Goal: Task Accomplishment & Management: Manage account settings

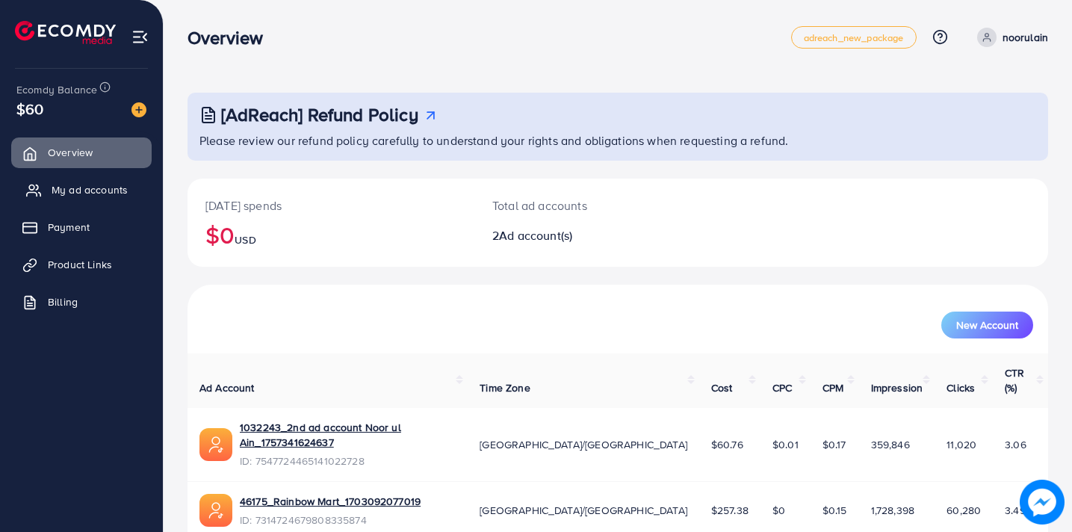
click at [81, 196] on span "My ad accounts" at bounding box center [90, 189] width 76 height 15
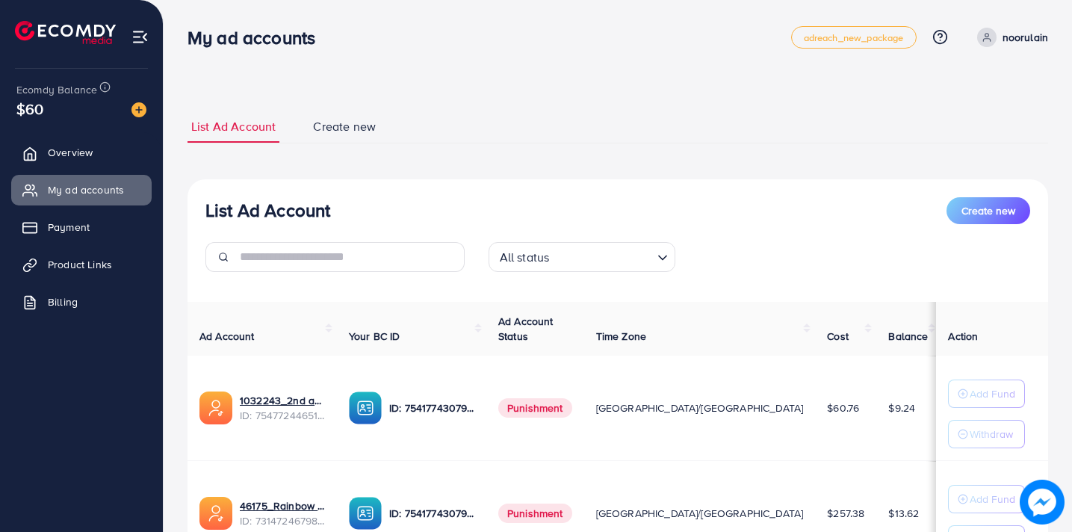
click at [986, 36] on circle at bounding box center [986, 36] width 4 height 4
click at [967, 115] on span "Log out" at bounding box center [958, 123] width 40 height 18
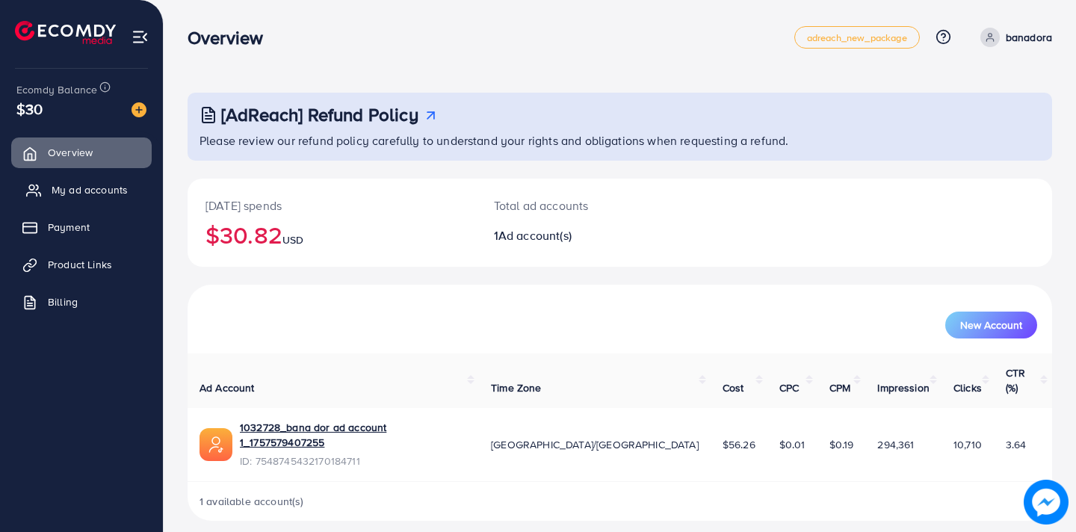
click at [112, 187] on span "My ad accounts" at bounding box center [90, 189] width 76 height 15
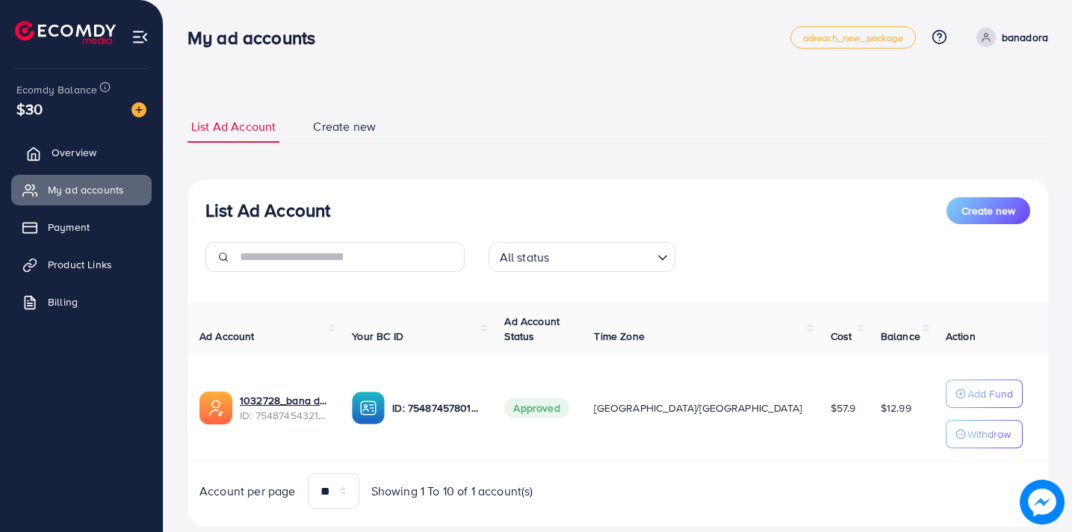
click at [81, 152] on span "Overview" at bounding box center [74, 152] width 45 height 15
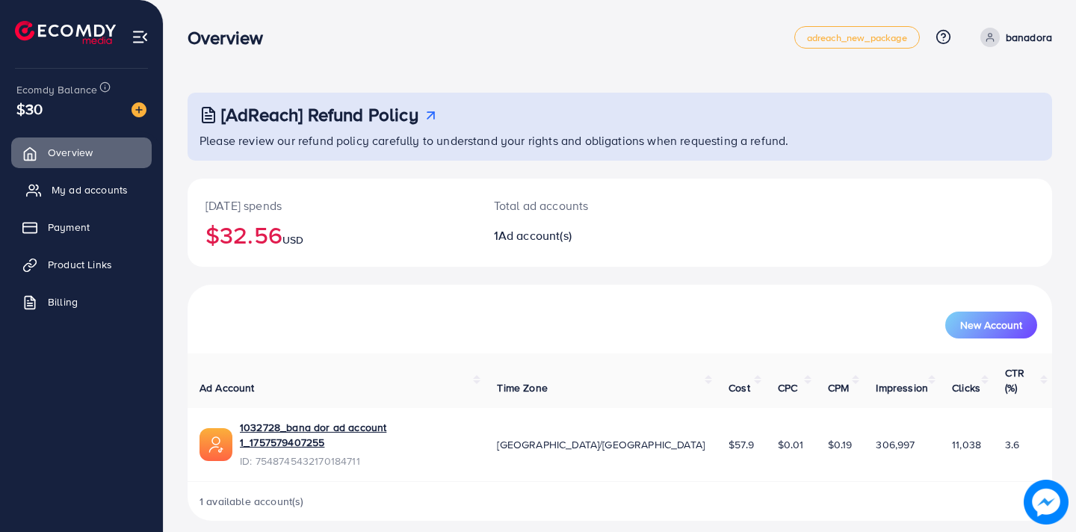
click at [81, 193] on span "My ad accounts" at bounding box center [90, 189] width 76 height 15
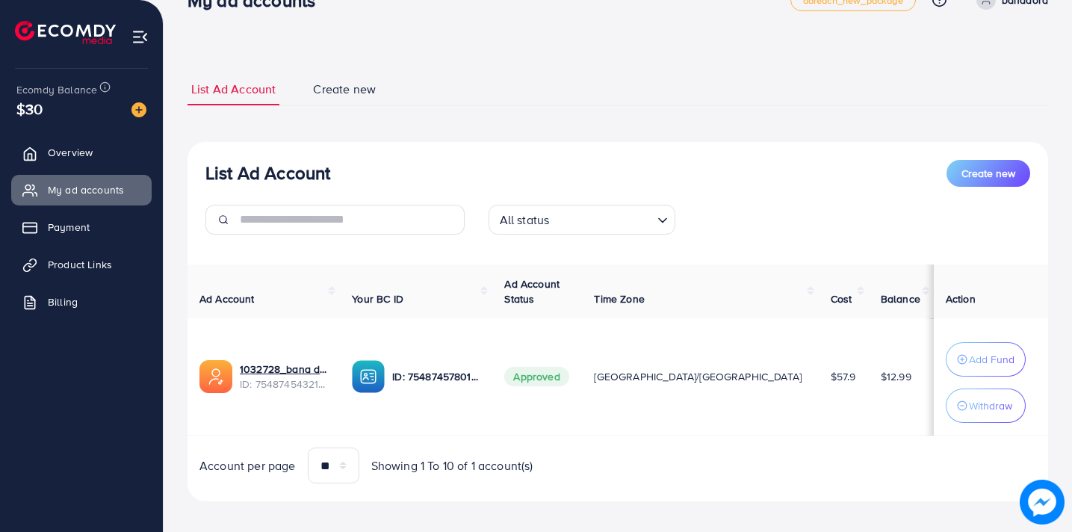
scroll to position [49, 0]
